Goal: Check status: Check status

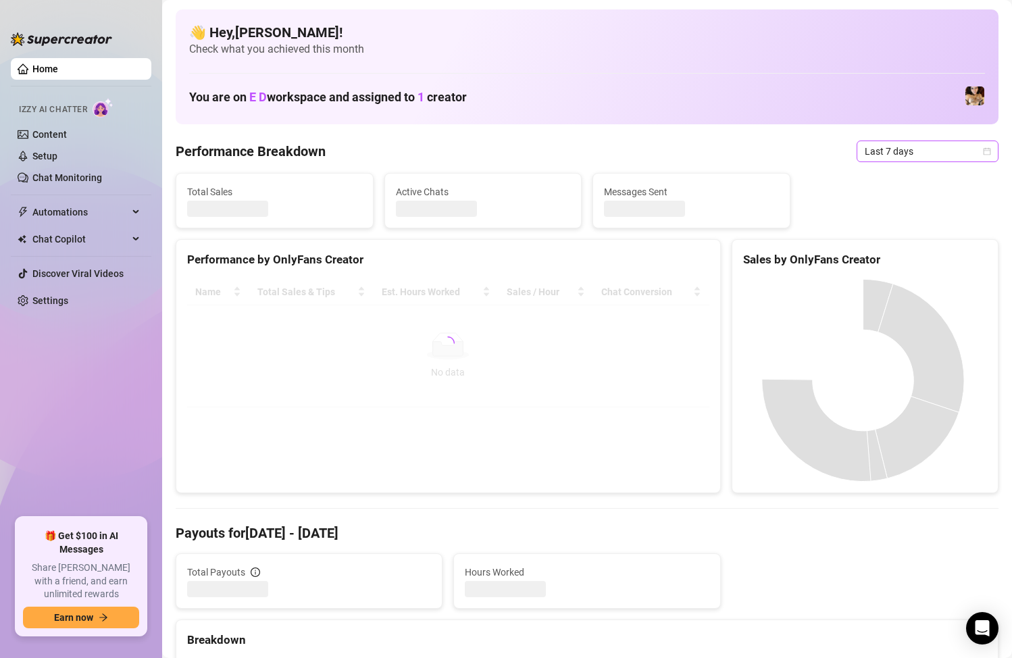
click at [935, 151] on span "Last 7 days" at bounding box center [928, 151] width 126 height 20
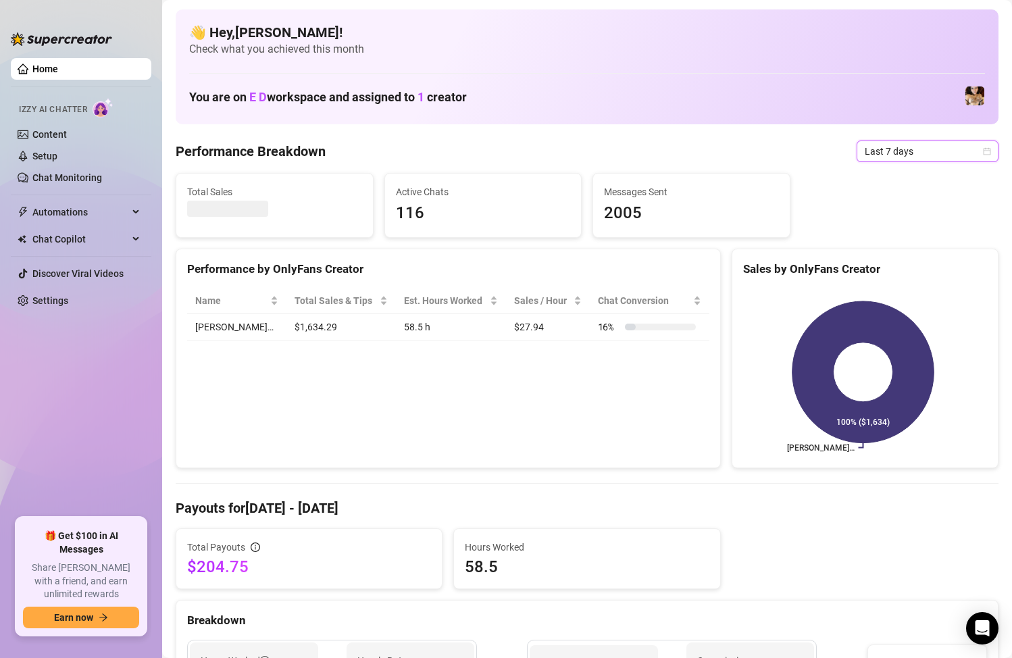
click at [907, 149] on span "Last 7 days" at bounding box center [928, 151] width 126 height 20
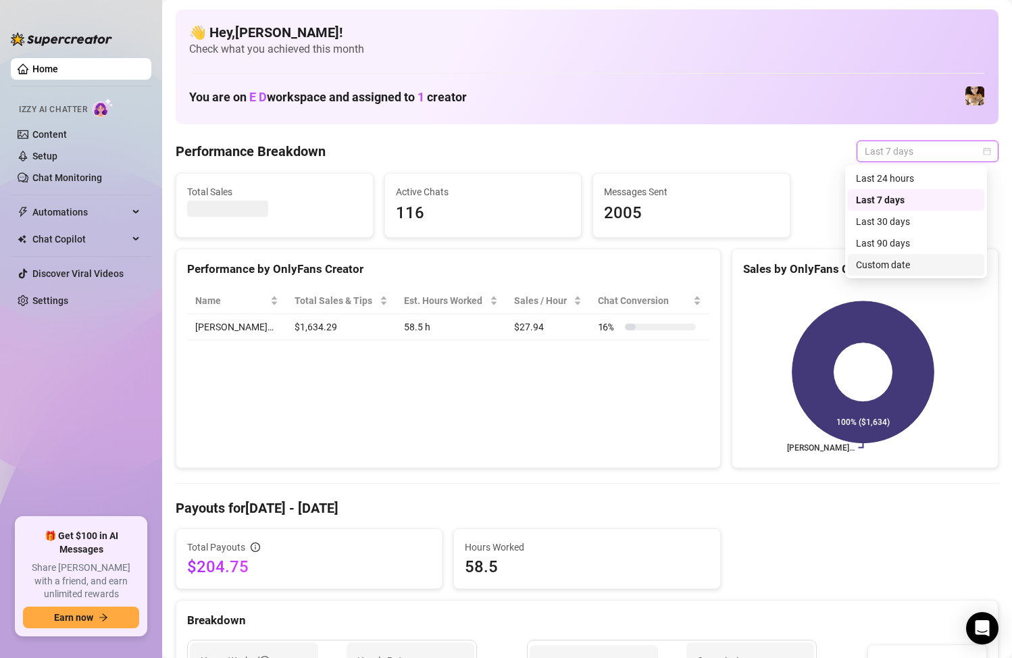
click at [907, 257] on div "Custom date" at bounding box center [916, 264] width 120 height 15
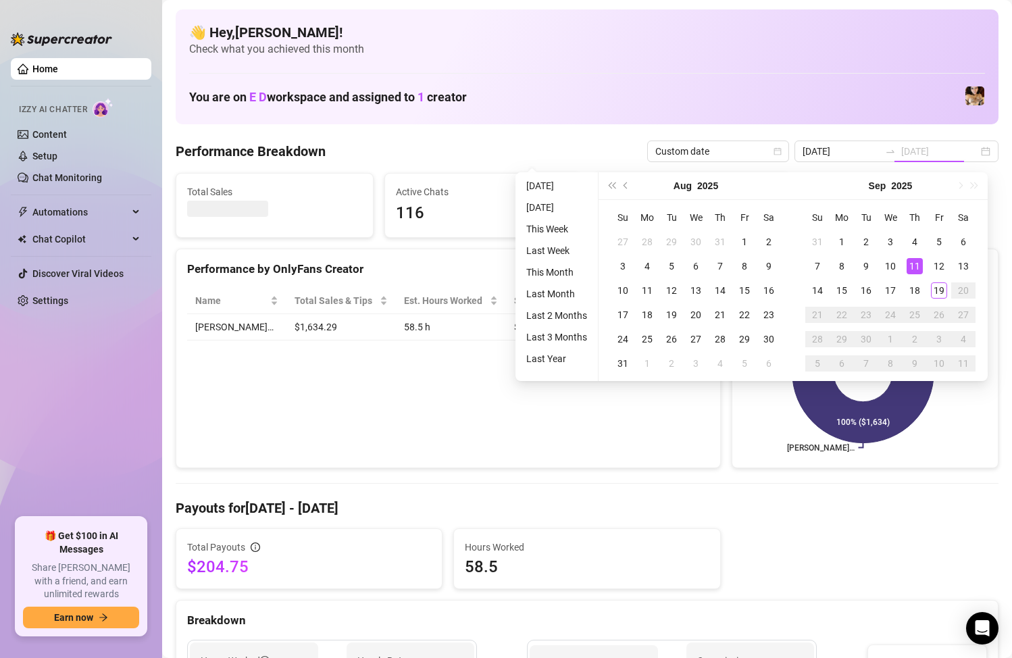
type input "[DATE]"
click at [847, 283] on div "15" at bounding box center [842, 290] width 16 height 16
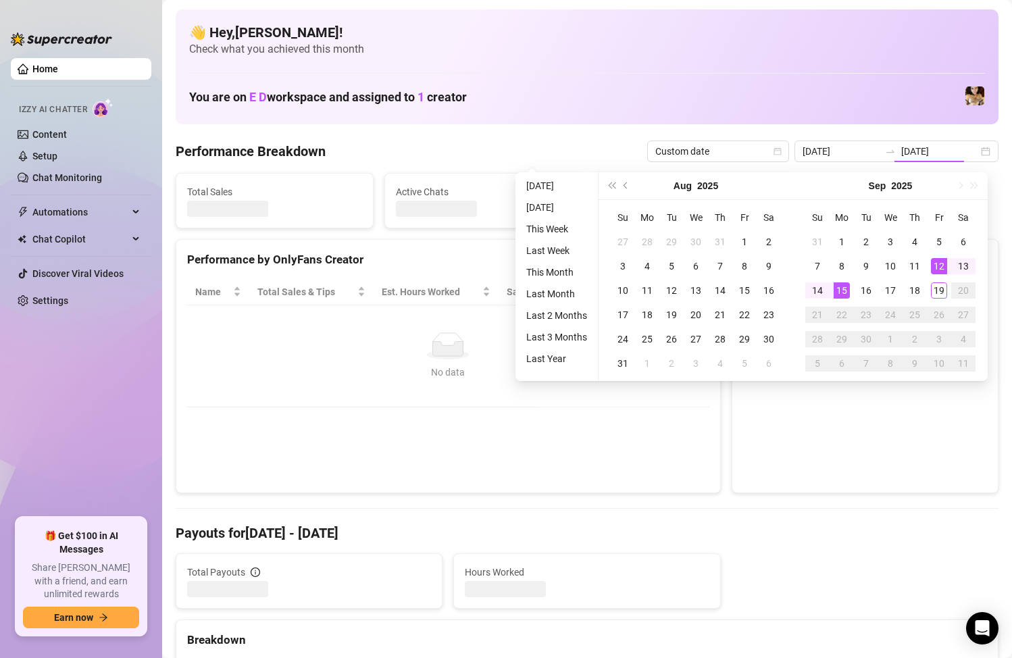
type input "[DATE]"
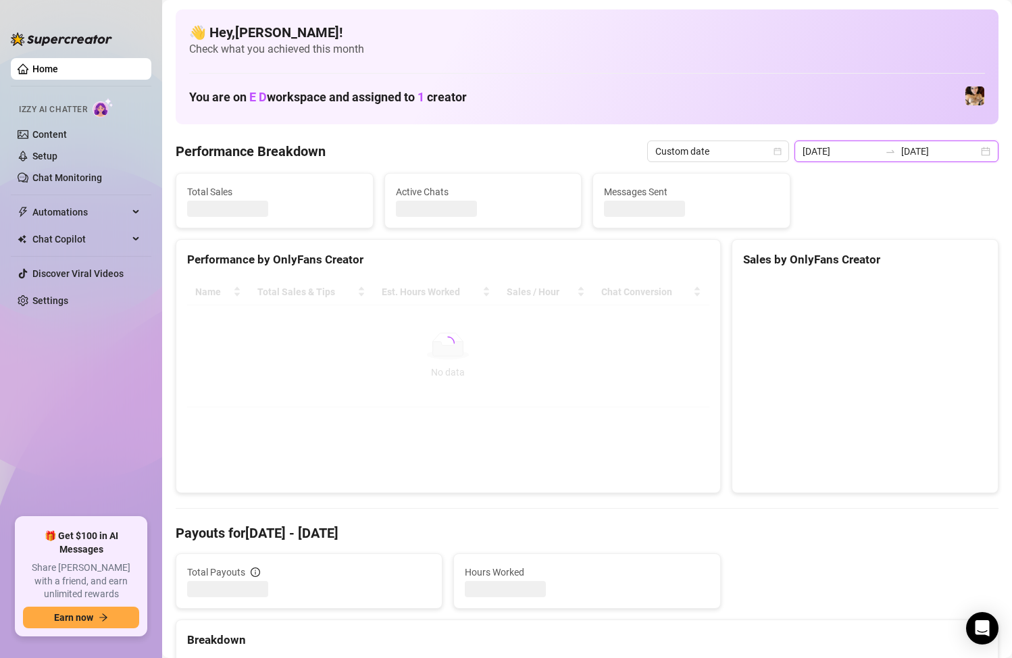
click at [862, 152] on input "[DATE]" at bounding box center [841, 151] width 77 height 15
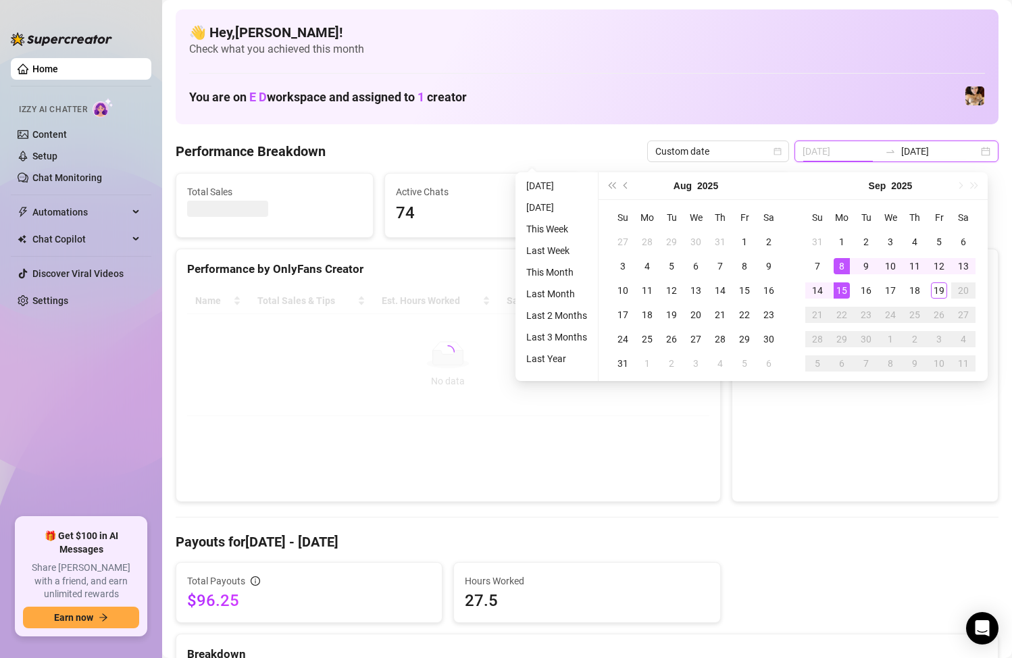
type input "[DATE]"
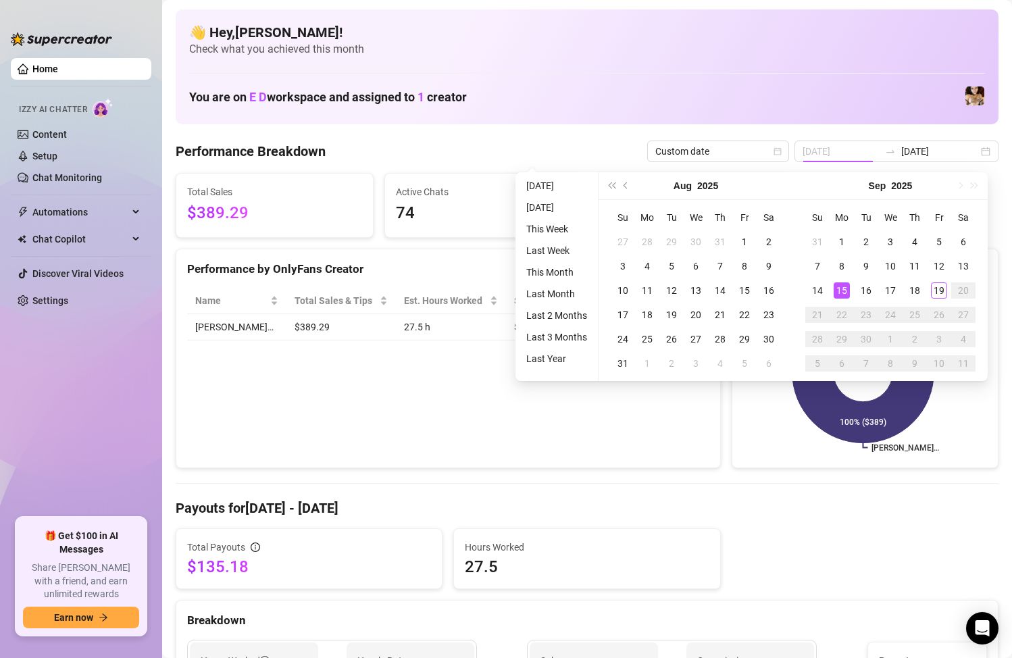
click at [842, 289] on div "15" at bounding box center [842, 290] width 16 height 16
type input "[DATE]"
click at [939, 293] on div "19" at bounding box center [939, 290] width 16 height 16
type input "[DATE]"
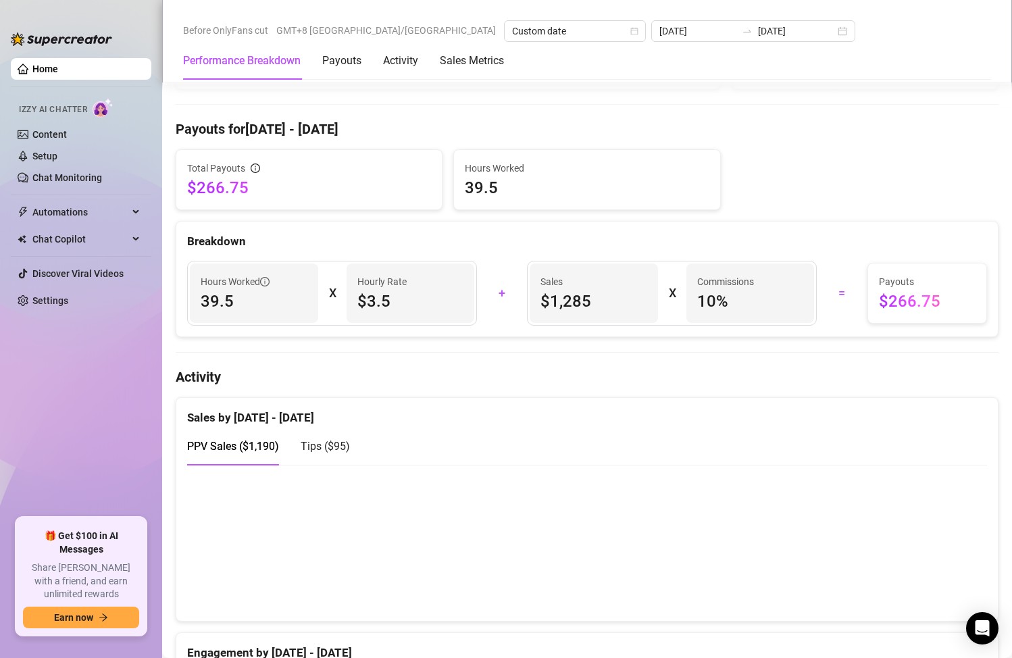
scroll to position [541, 0]
